Goal: Task Accomplishment & Management: Manage account settings

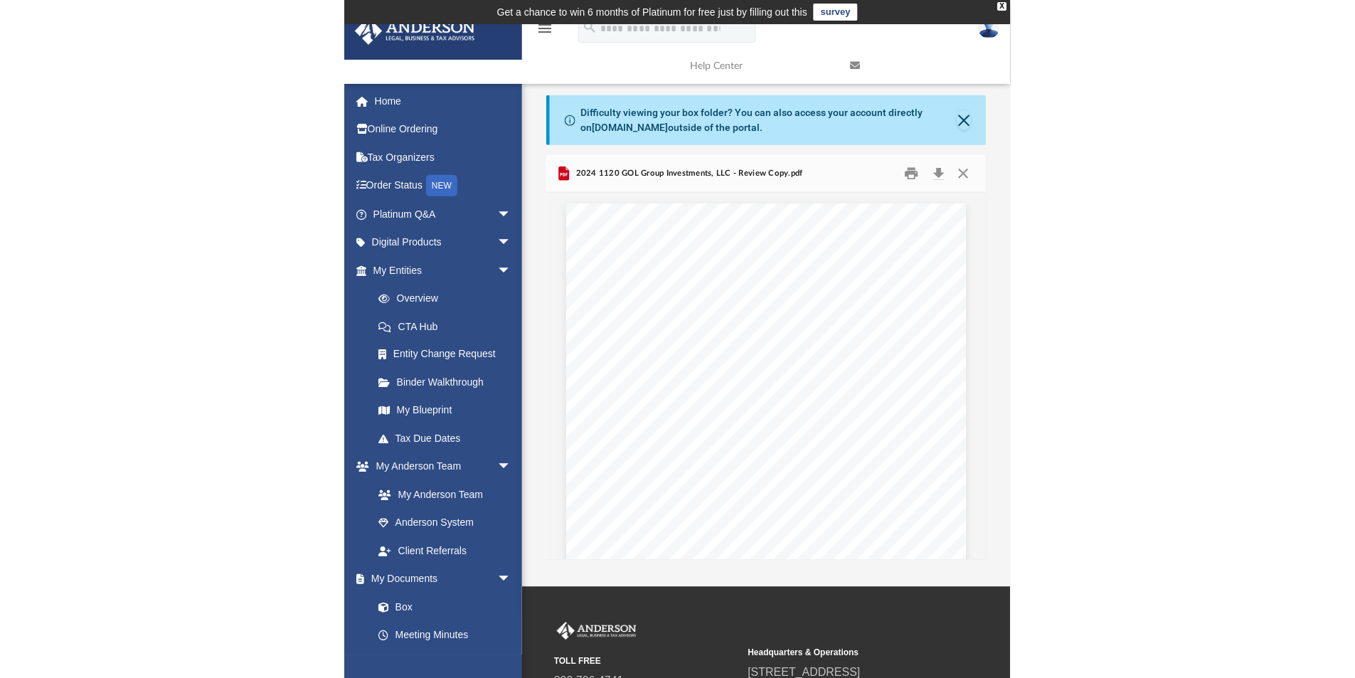
scroll to position [313, 430]
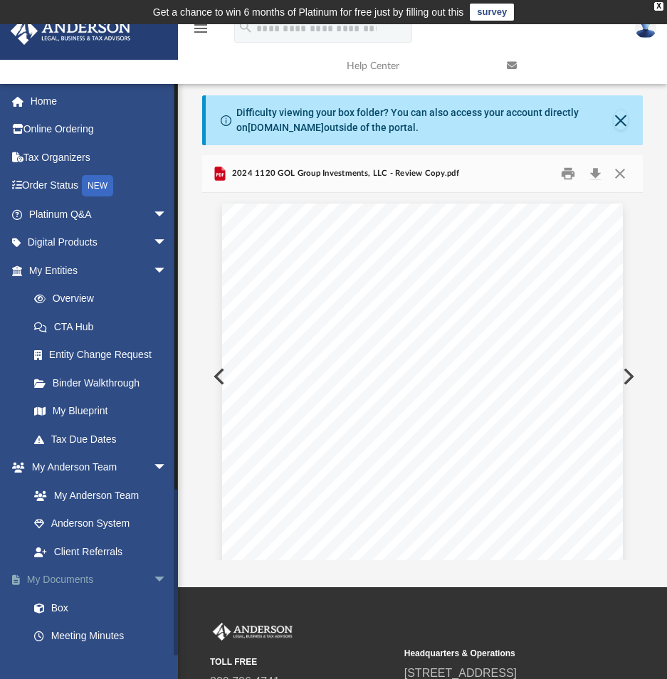
click at [70, 575] on link "My Documents arrow_drop_down" at bounding box center [99, 580] width 179 height 28
click at [56, 606] on link "Box" at bounding box center [104, 607] width 169 height 28
click at [53, 605] on link "Box" at bounding box center [104, 607] width 169 height 28
click at [71, 575] on link "My Documents arrow_drop_down" at bounding box center [99, 580] width 179 height 28
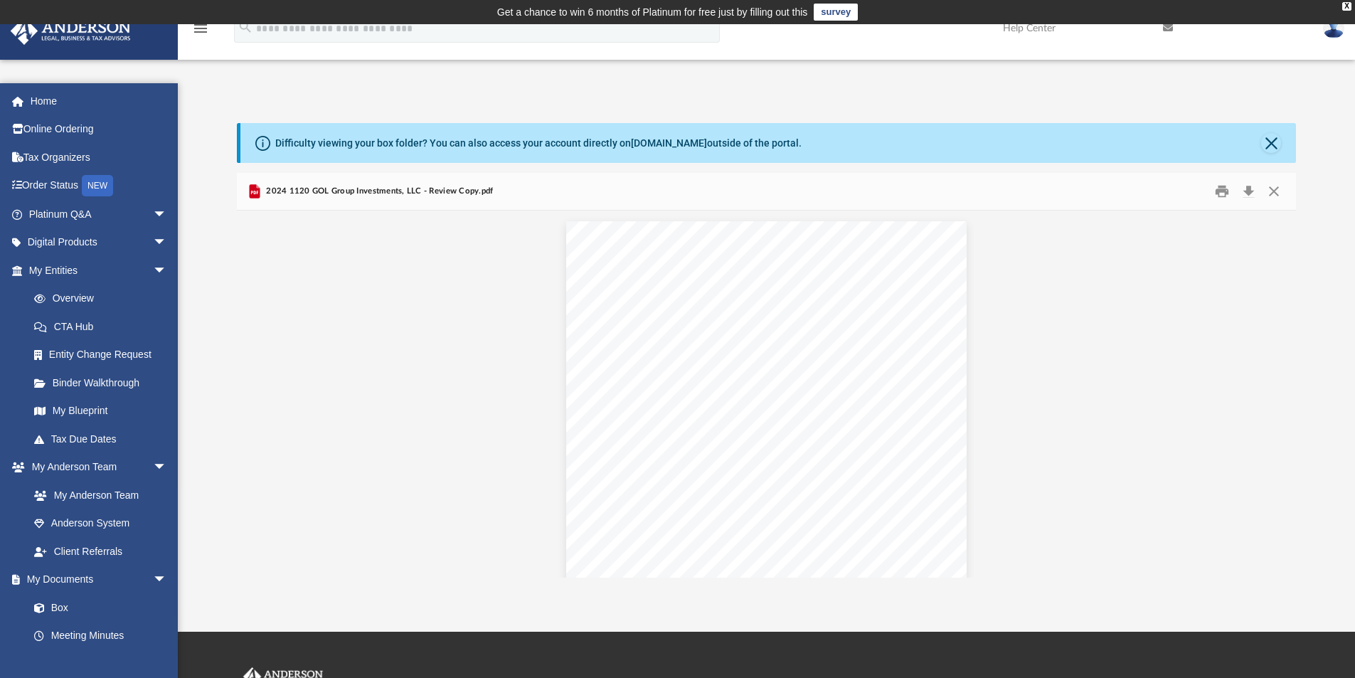
scroll to position [313, 1049]
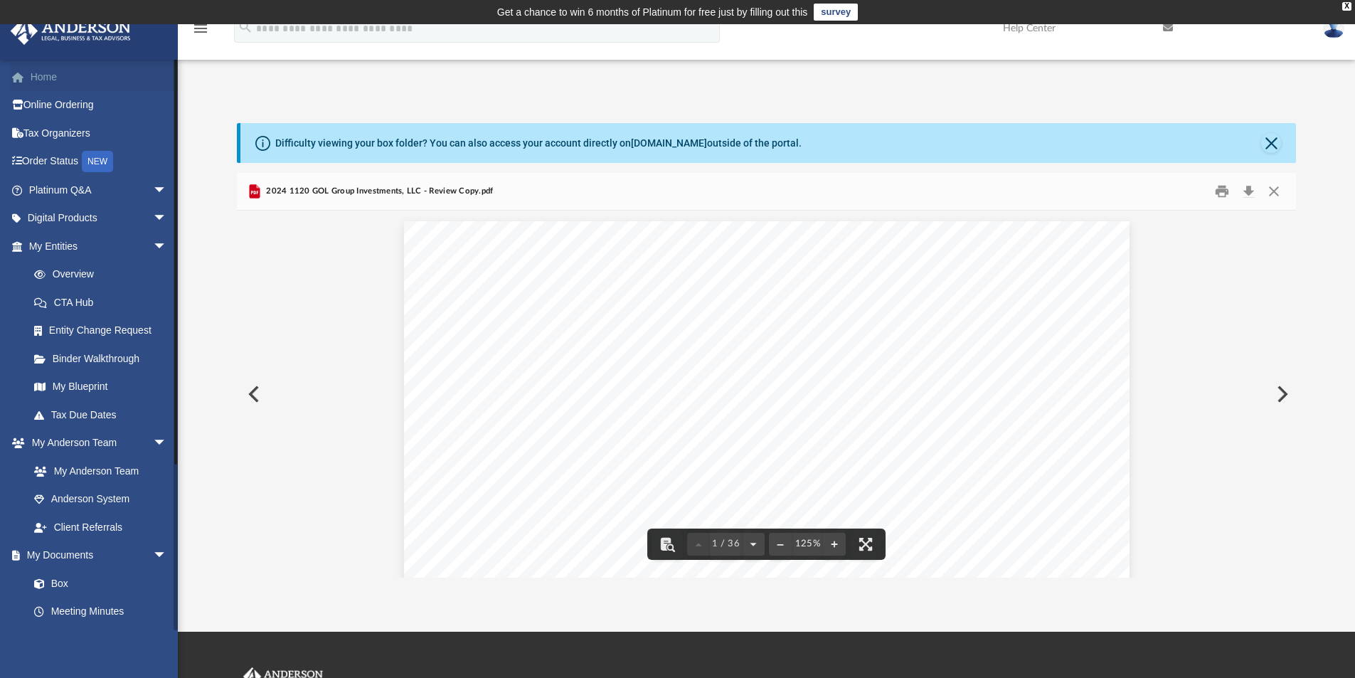
click at [61, 79] on link "Home" at bounding box center [99, 77] width 179 height 28
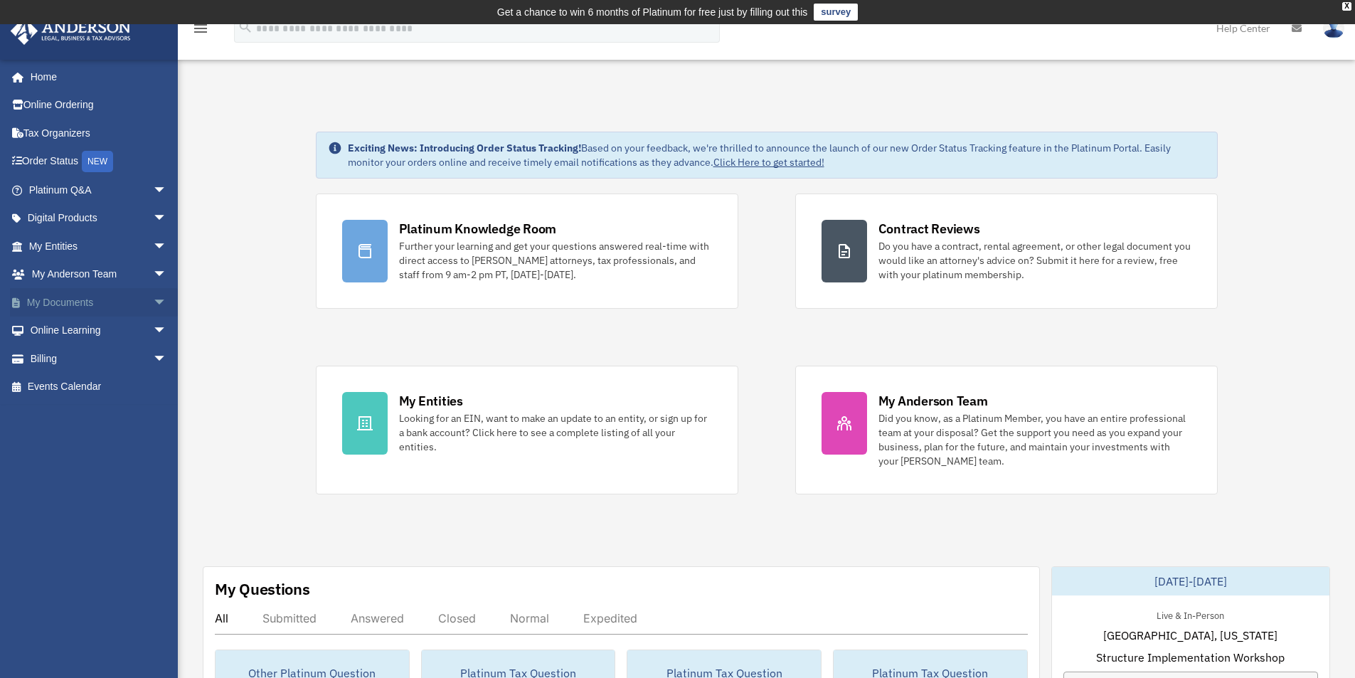
click at [92, 303] on link "My Documents arrow_drop_down" at bounding box center [99, 302] width 179 height 28
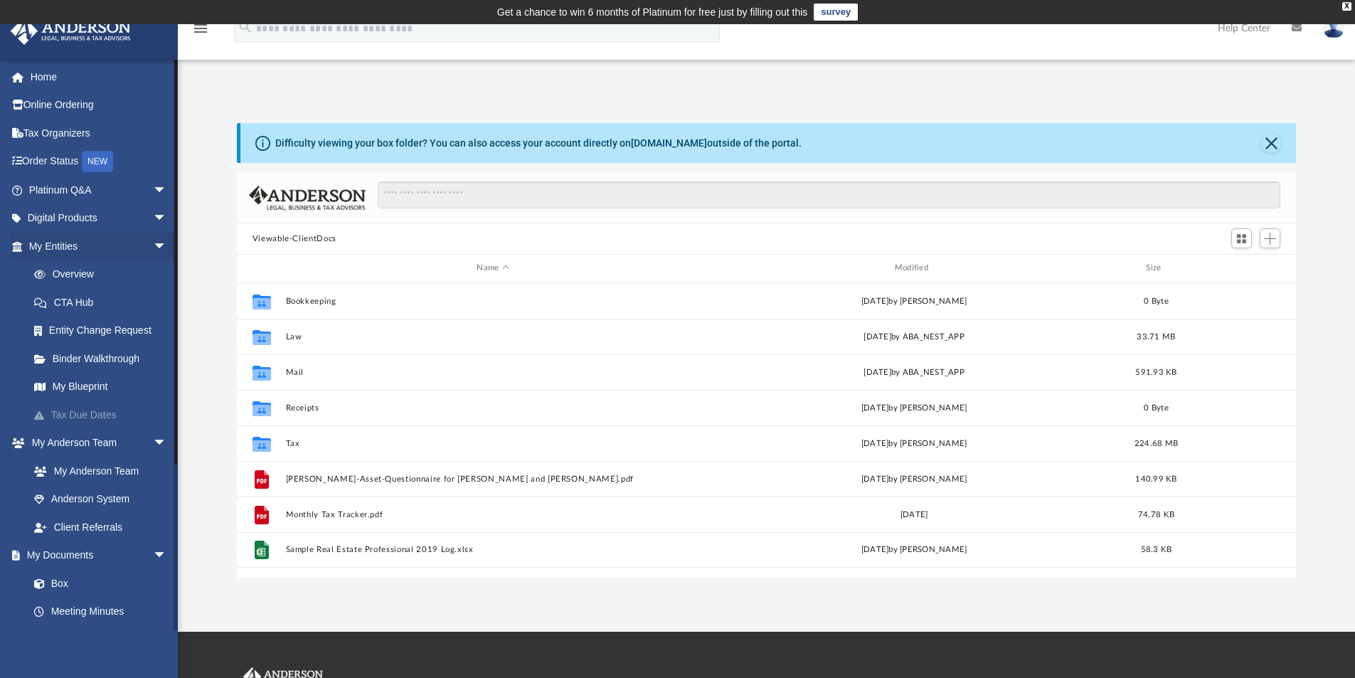
scroll to position [313, 1049]
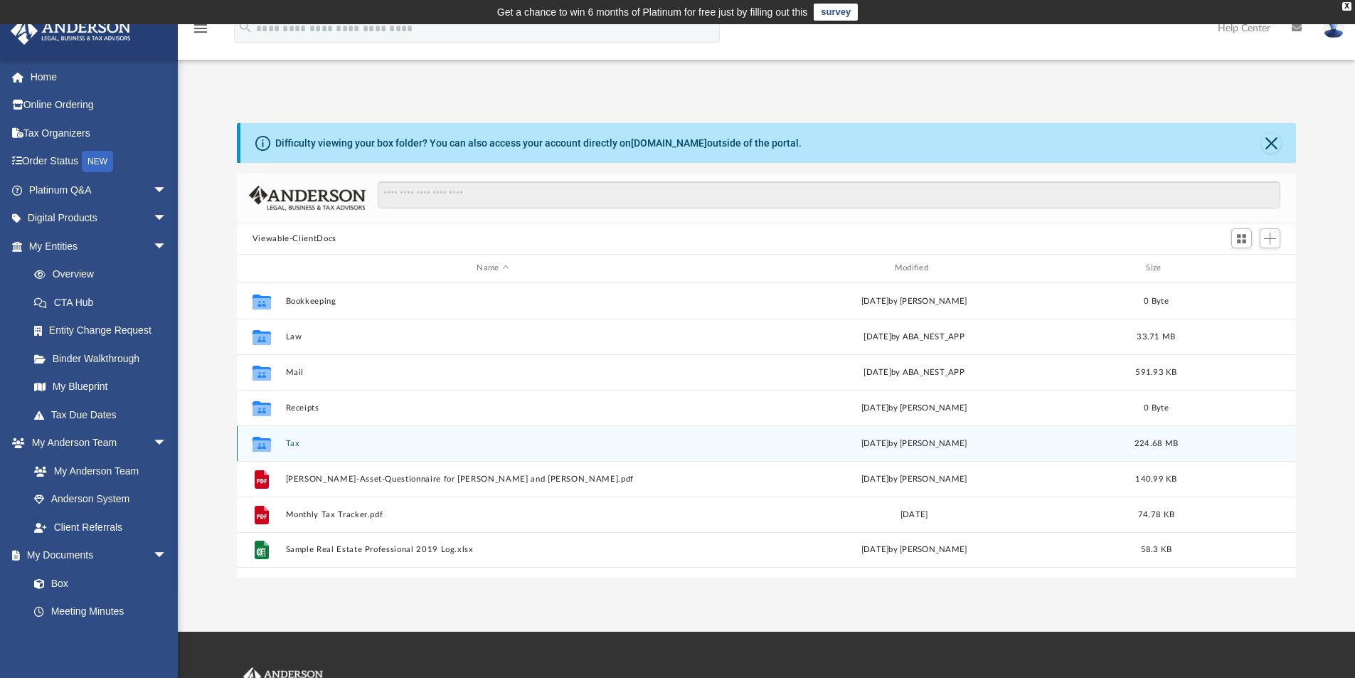
click at [288, 440] on button "Tax" at bounding box center [492, 443] width 415 height 9
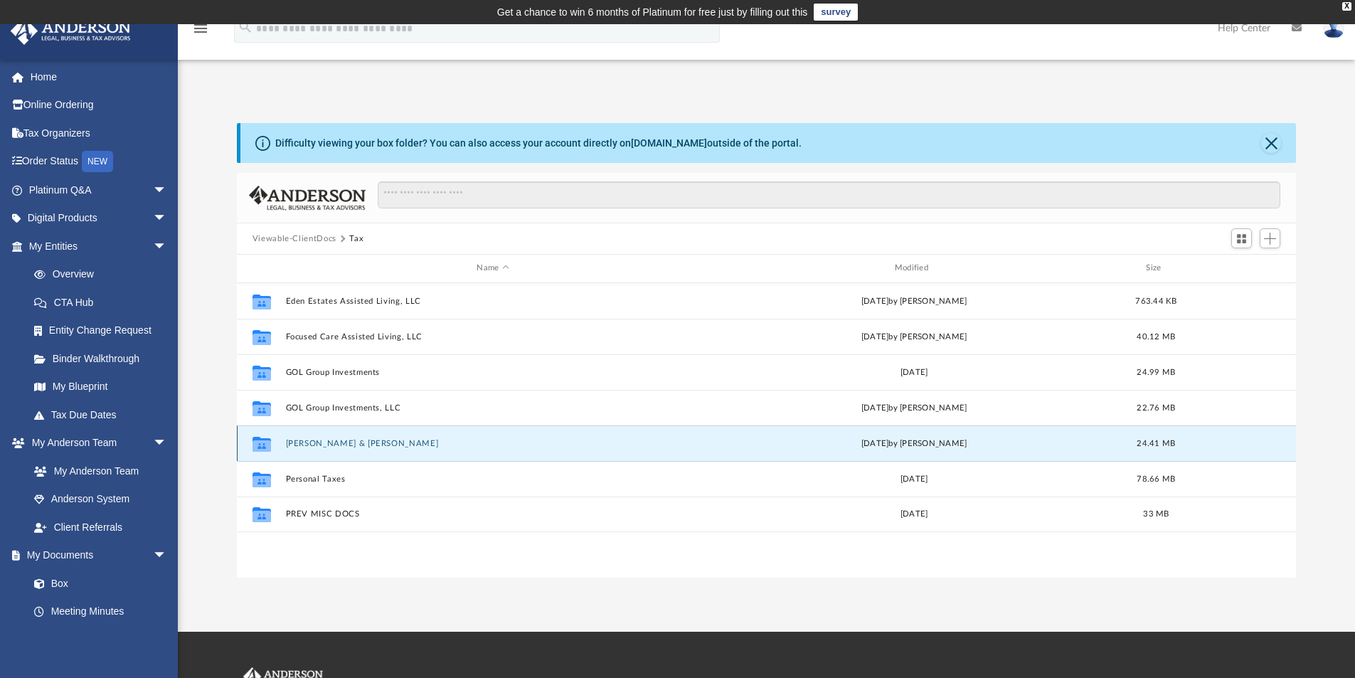
click at [365, 445] on button "[PERSON_NAME] & [PERSON_NAME]" at bounding box center [492, 443] width 415 height 9
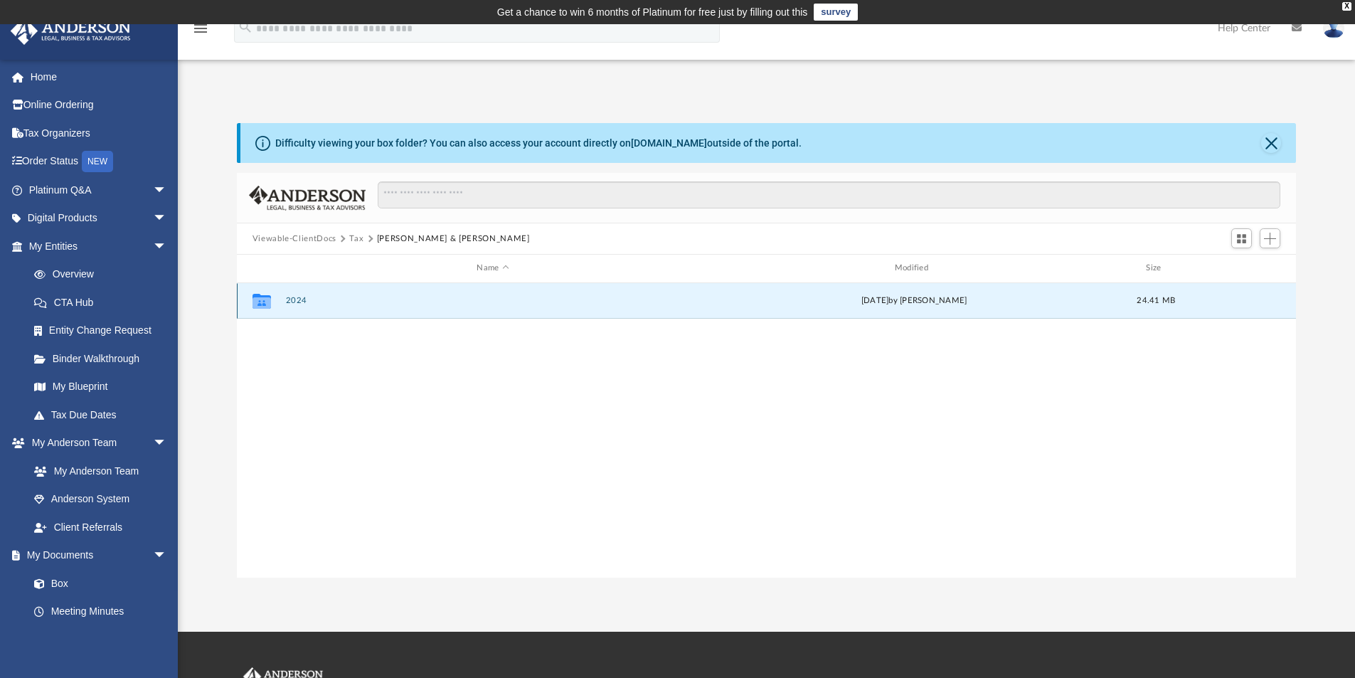
click at [293, 300] on button "2024" at bounding box center [492, 300] width 415 height 9
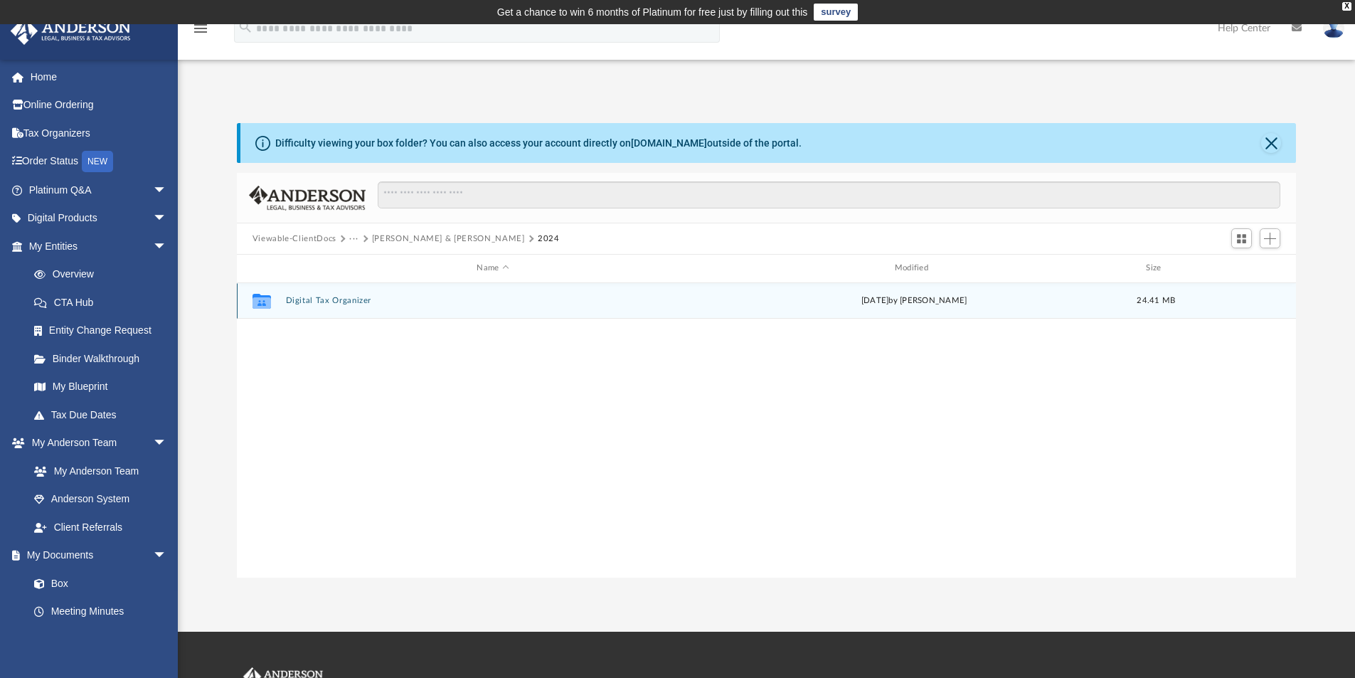
click at [289, 297] on button "Digital Tax Organizer" at bounding box center [492, 300] width 415 height 9
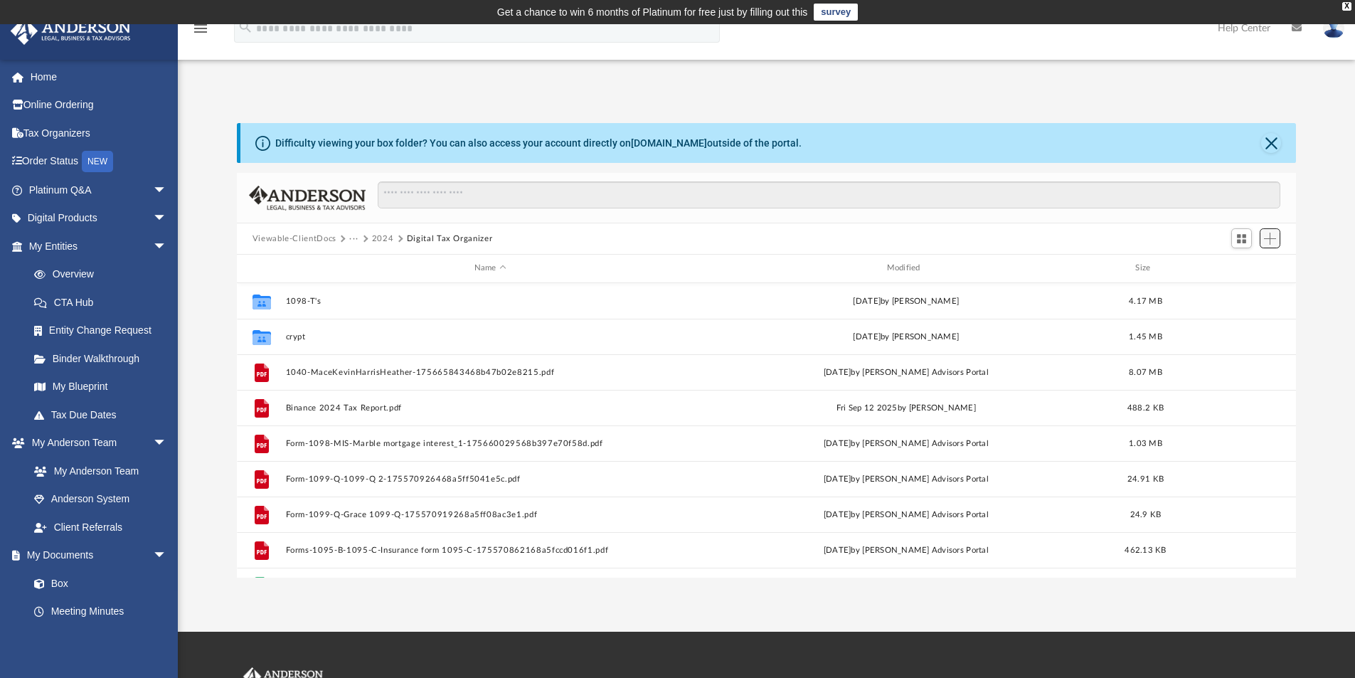
click at [1268, 247] on button "Add" at bounding box center [1270, 238] width 21 height 20
click at [1243, 291] on li "New Folder" at bounding box center [1250, 289] width 46 height 15
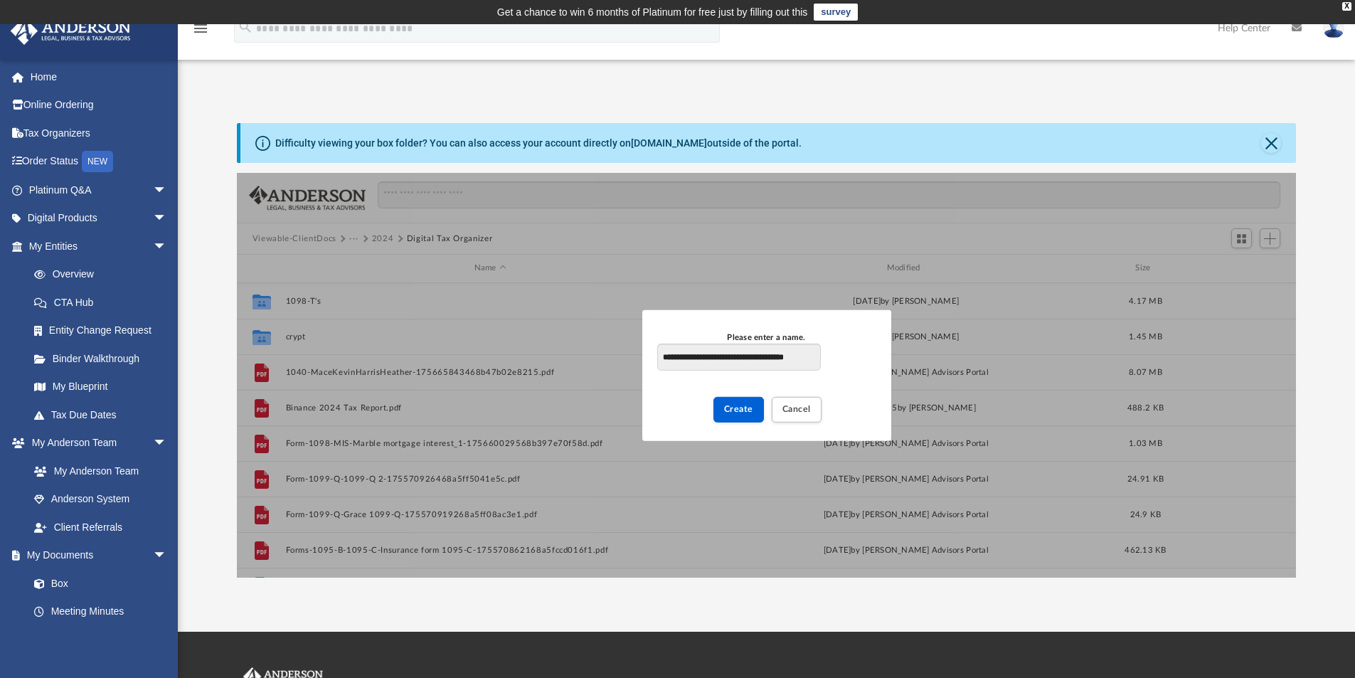
scroll to position [0, 6]
type input "**********"
click at [728, 410] on span "Create" at bounding box center [738, 409] width 29 height 9
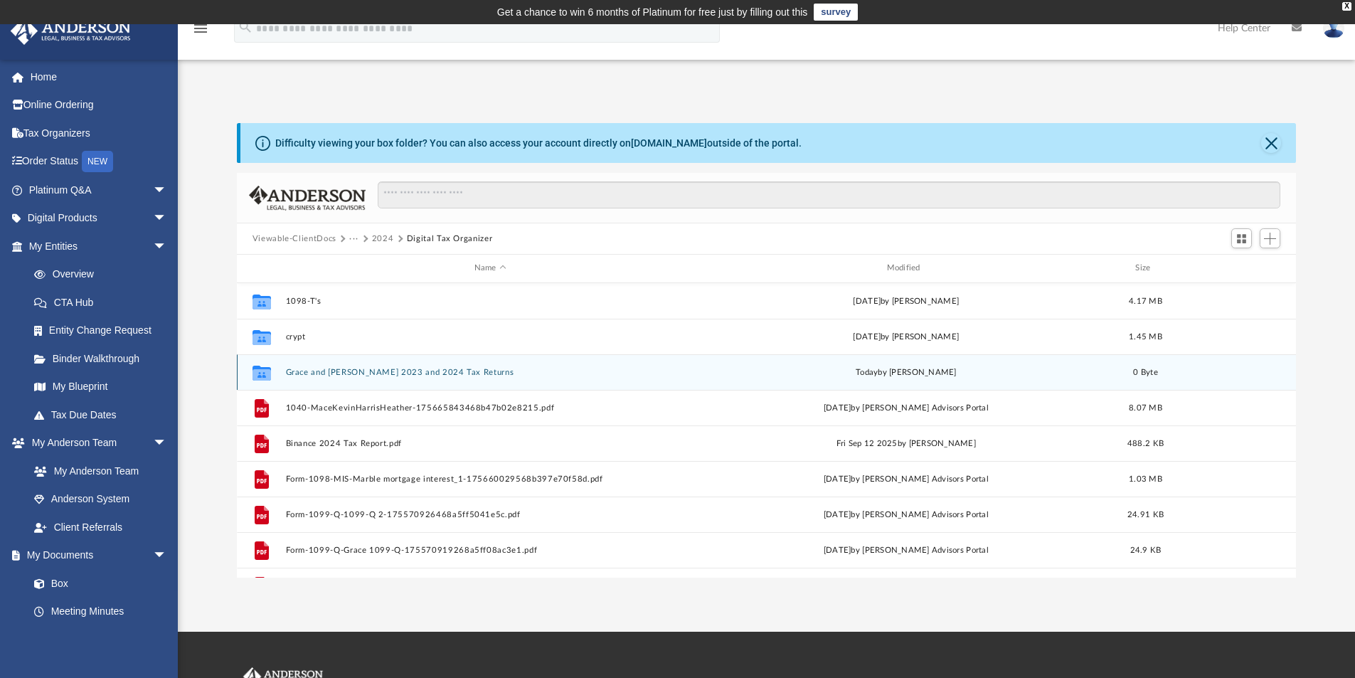
click at [332, 380] on div "Collaborated Folder [PERSON_NAME] and [PERSON_NAME] 2023 and 2024 Tax Returns […" at bounding box center [767, 372] width 1060 height 36
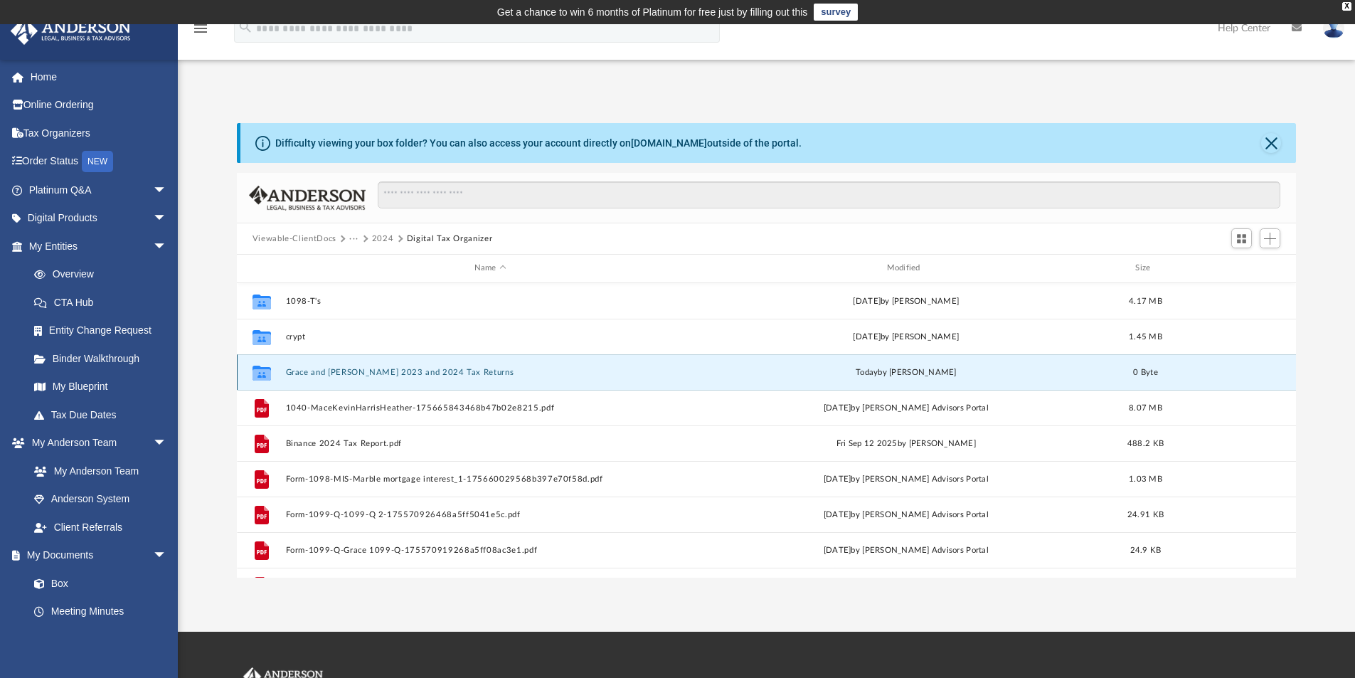
click at [330, 372] on button "Grace and [PERSON_NAME] 2023 and 2024 Tax Returns" at bounding box center [490, 372] width 410 height 9
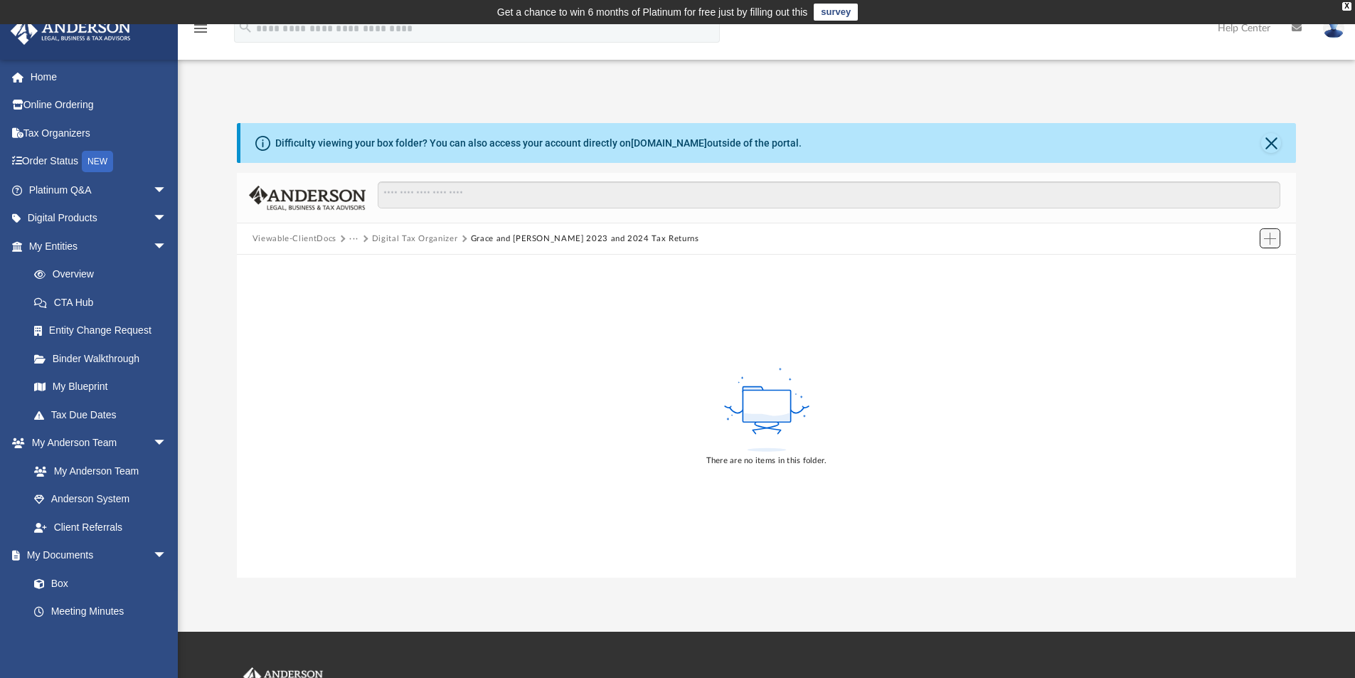
drag, startPoint x: 1266, startPoint y: 234, endPoint x: 1263, endPoint y: 244, distance: 10.6
click at [1264, 234] on span "Add" at bounding box center [1270, 239] width 12 height 12
click at [1233, 264] on li "Upload" at bounding box center [1250, 267] width 46 height 15
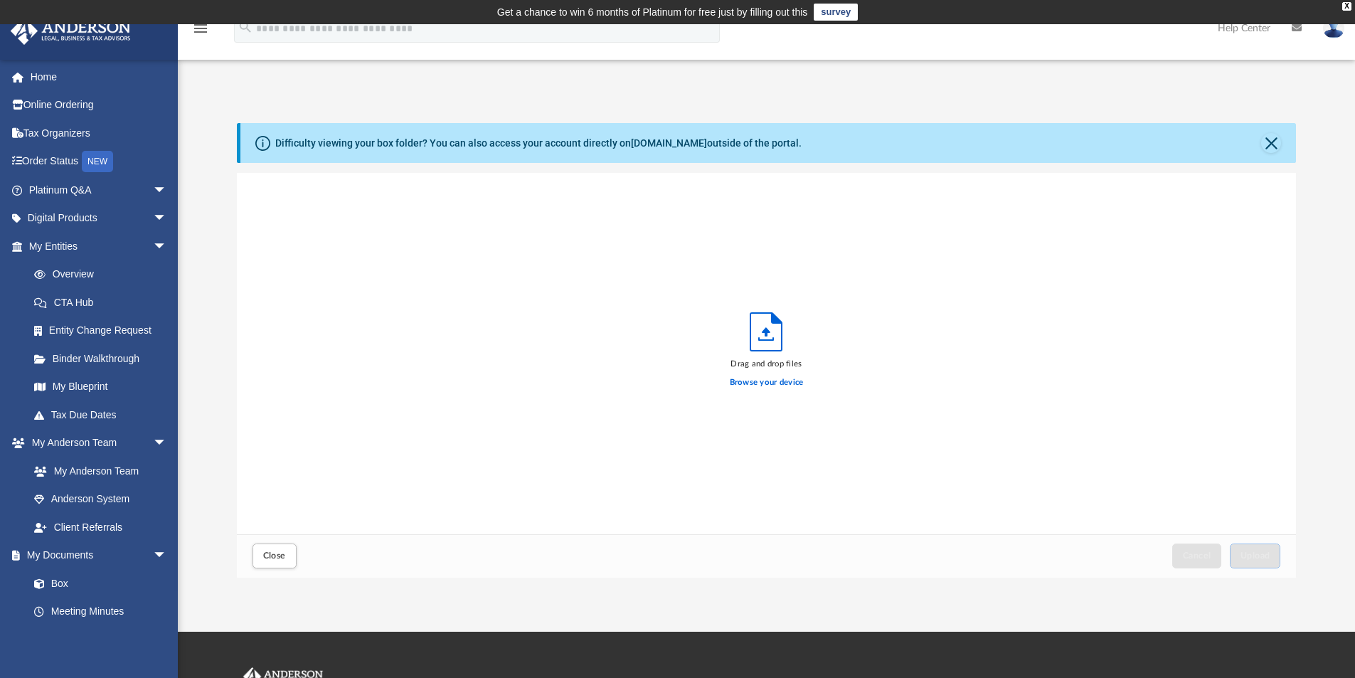
scroll to position [350, 1049]
click at [765, 381] on label "Browse your device" at bounding box center [767, 382] width 74 height 13
click at [0, 0] on input "Browse your device" at bounding box center [0, 0] width 0 height 0
click at [1257, 554] on span "Upload" at bounding box center [1256, 555] width 30 height 9
click at [767, 375] on label "Select More Files" at bounding box center [766, 380] width 65 height 13
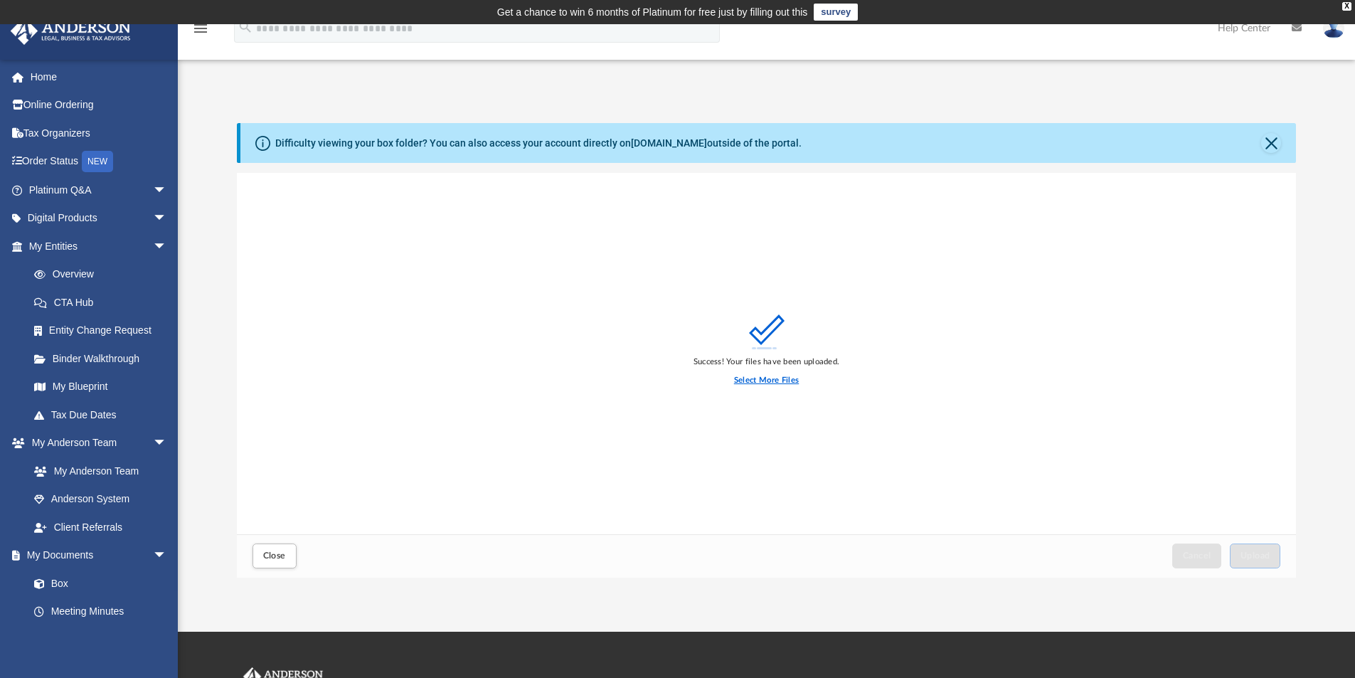
click at [0, 0] on input "Select More Files" at bounding box center [0, 0] width 0 height 0
click at [1245, 561] on button "Upload" at bounding box center [1255, 555] width 51 height 25
click at [267, 556] on span "Close" at bounding box center [274, 555] width 23 height 9
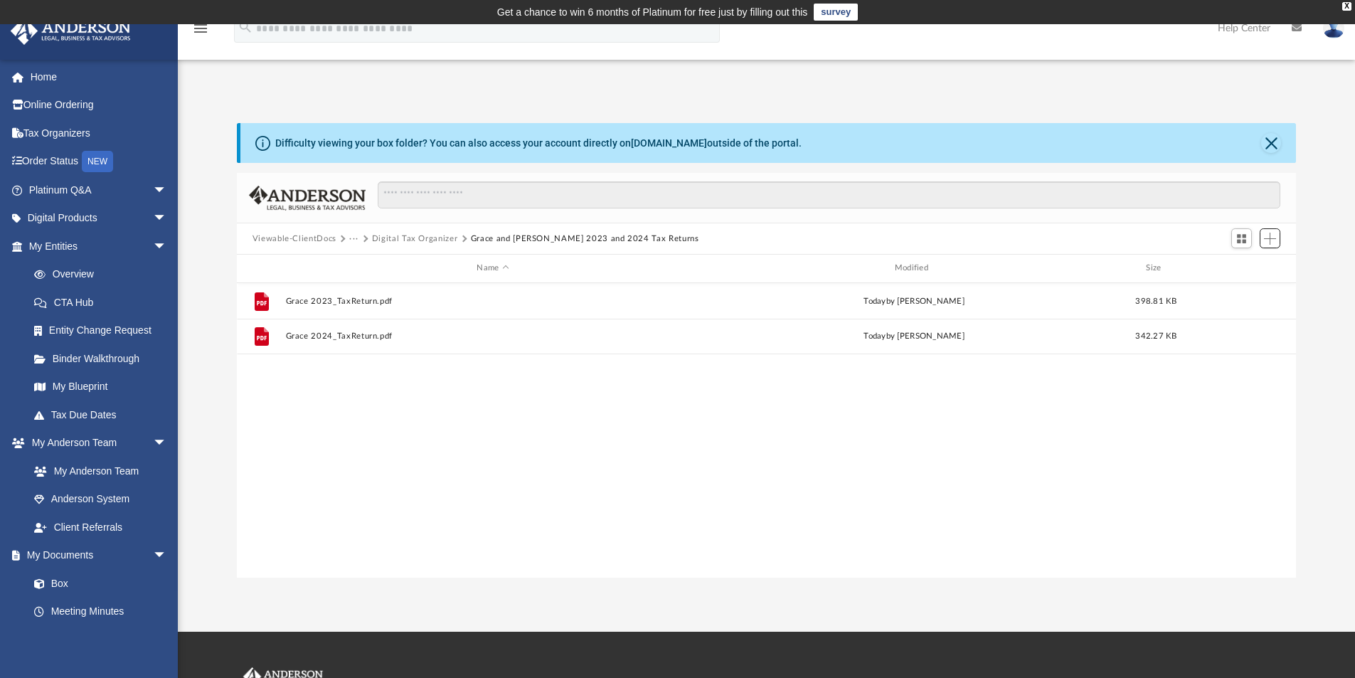
scroll to position [313, 1049]
